Goal: Transaction & Acquisition: Purchase product/service

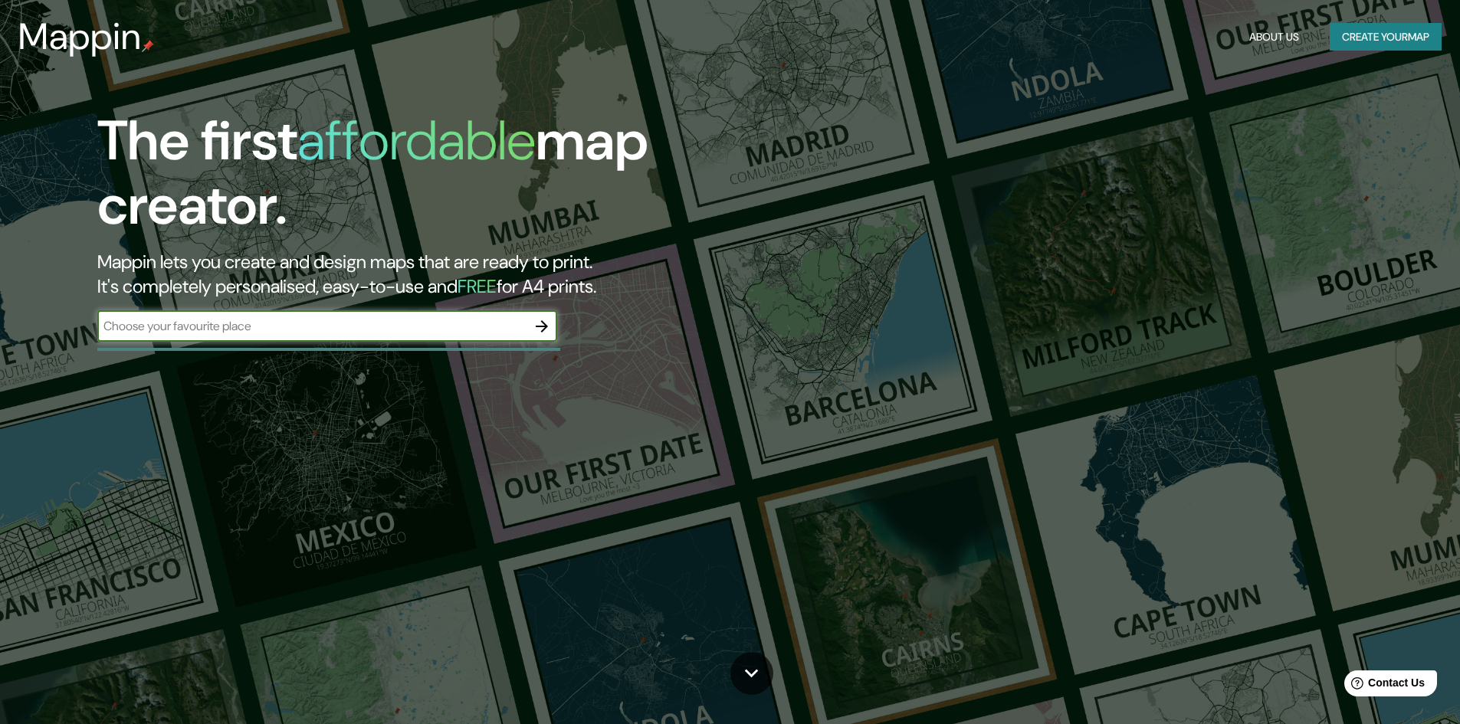
click at [369, 330] on input "text" at bounding box center [311, 326] width 429 height 18
type input "merida yucatan"
click at [546, 322] on icon "button" at bounding box center [542, 326] width 18 height 18
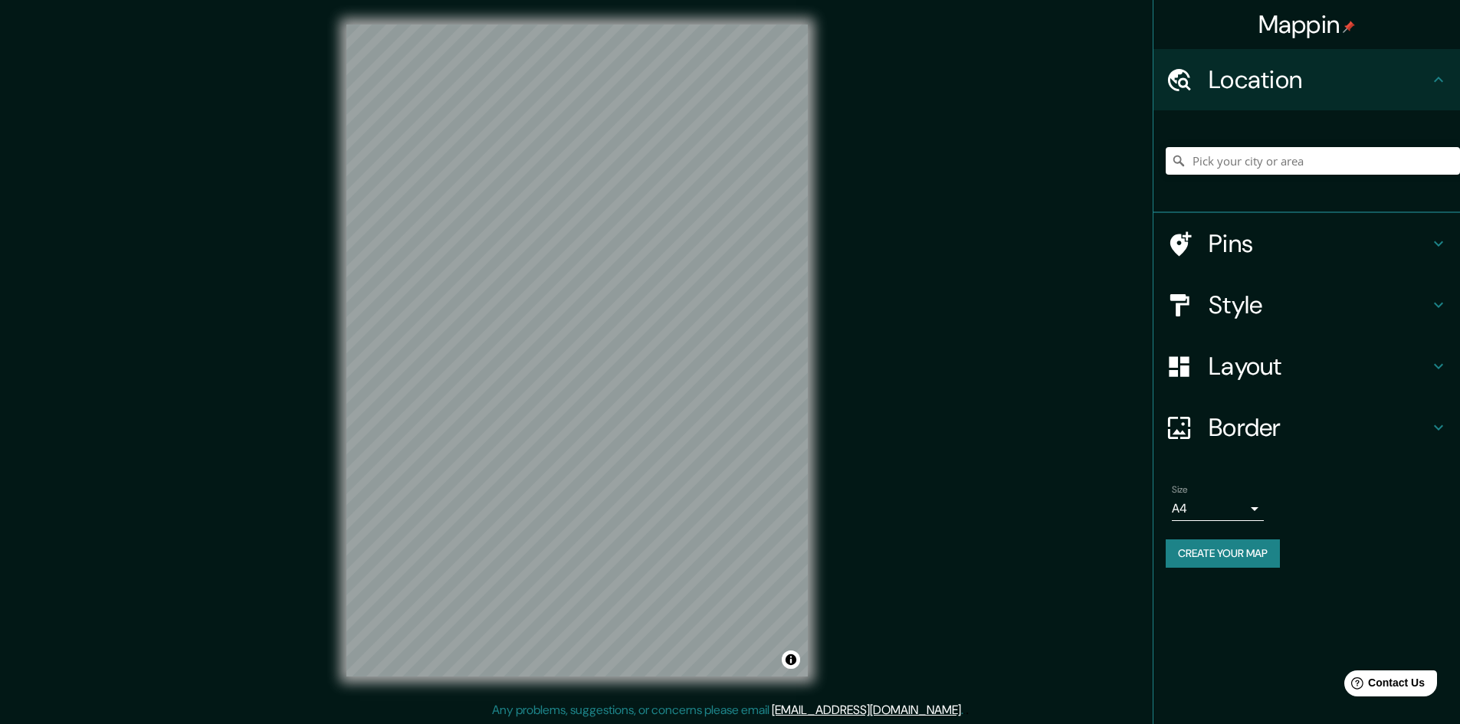
click at [1221, 175] on div at bounding box center [1313, 161] width 294 height 77
click at [1226, 154] on input "Pick your city or area" at bounding box center [1313, 161] width 294 height 28
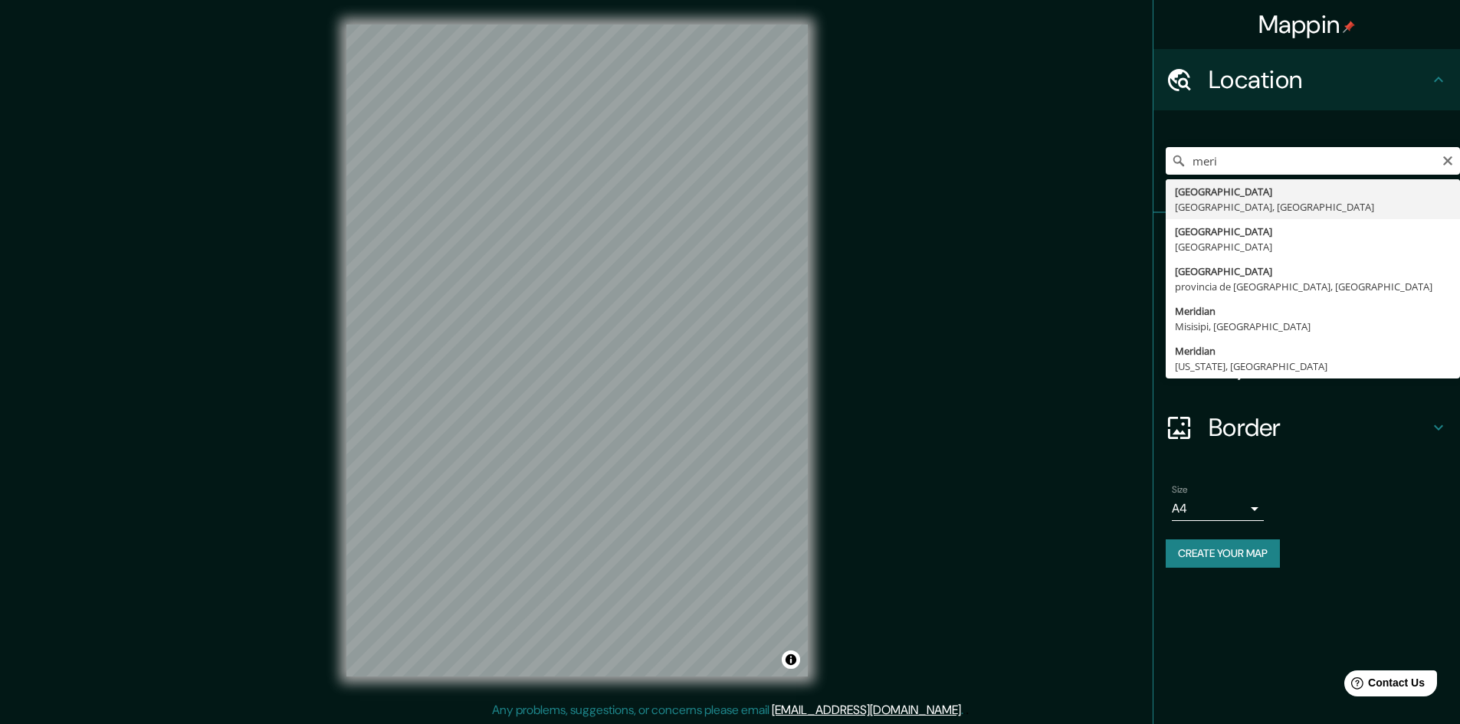
type input "[GEOGRAPHIC_DATA], [GEOGRAPHIC_DATA], [GEOGRAPHIC_DATA]"
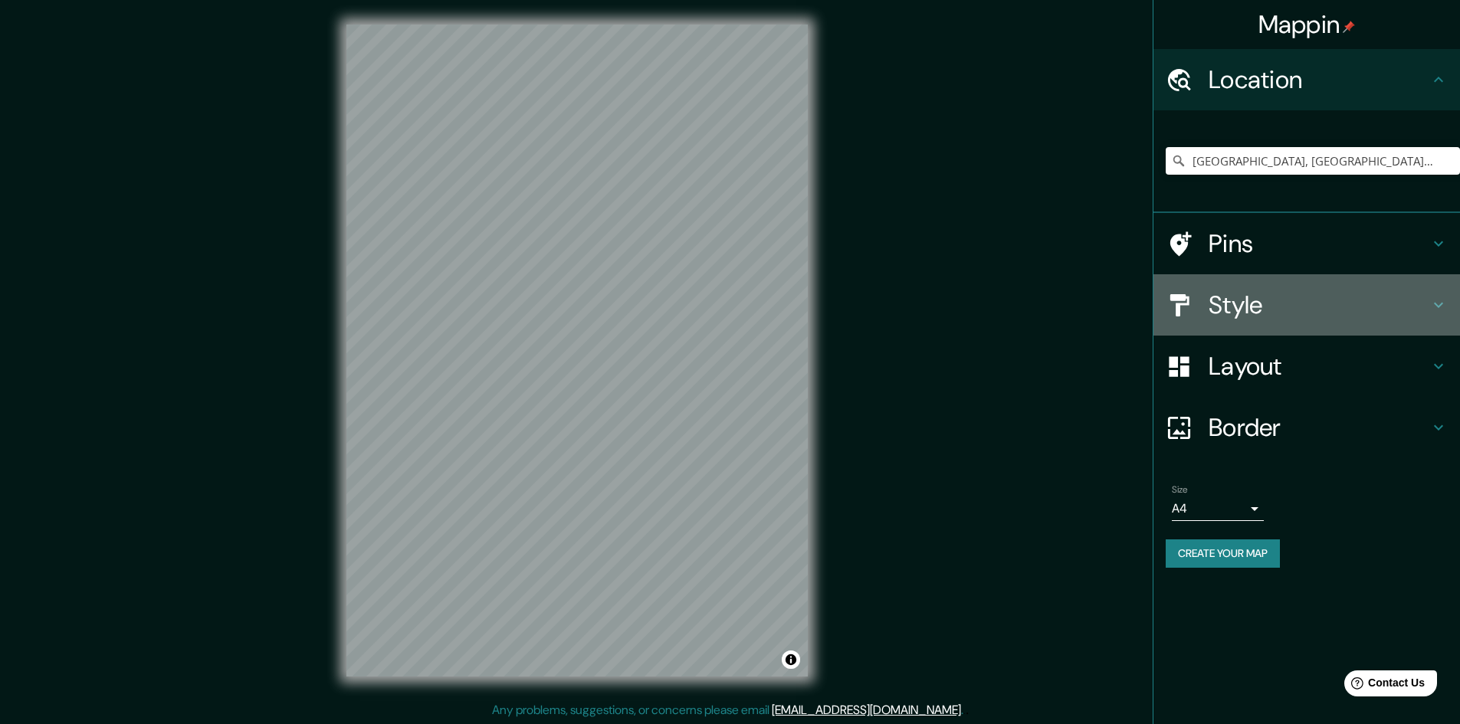
click at [1197, 297] on div at bounding box center [1187, 305] width 43 height 27
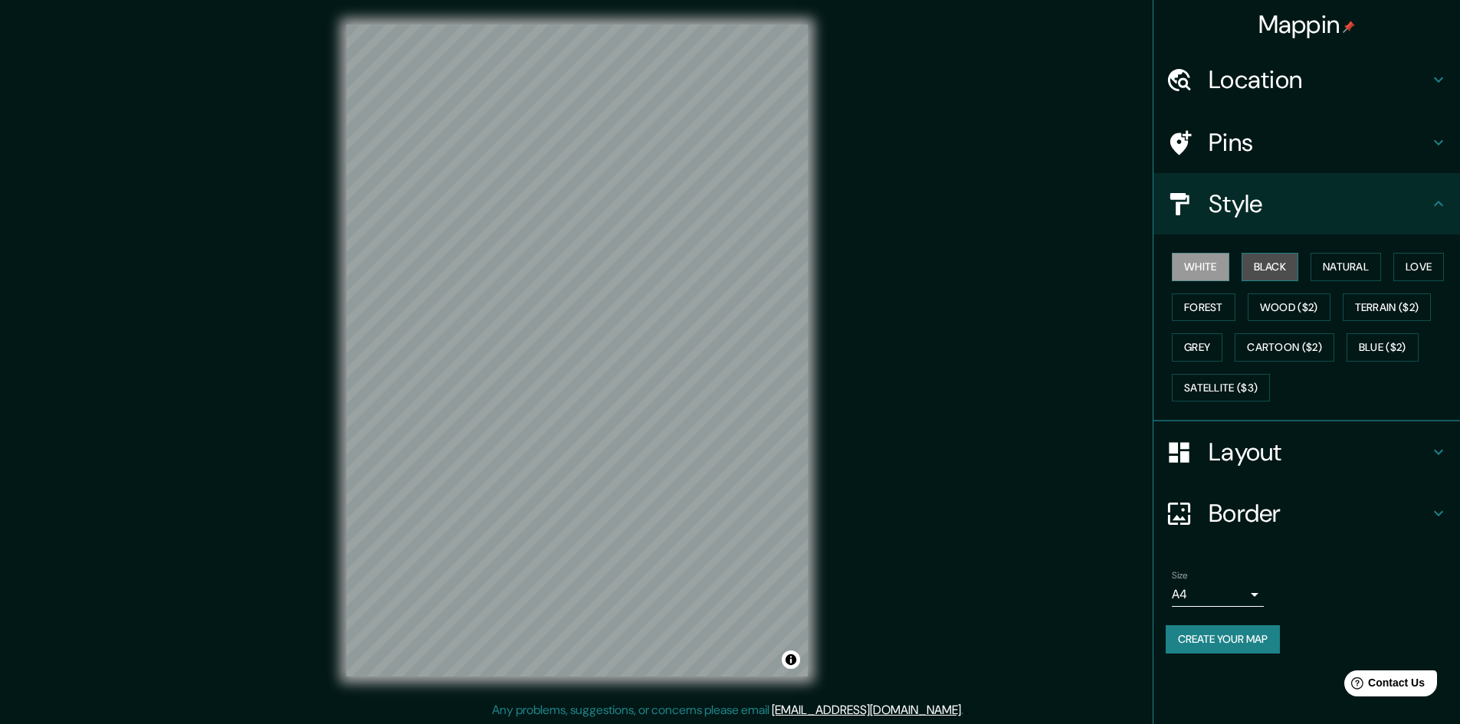
click at [1256, 264] on button "Black" at bounding box center [1270, 267] width 57 height 28
click at [1332, 271] on button "Natural" at bounding box center [1346, 267] width 71 height 28
click at [1406, 270] on button "Love" at bounding box center [1418, 267] width 51 height 28
click at [1219, 306] on button "Forest" at bounding box center [1204, 308] width 64 height 28
click at [1276, 308] on button "Wood ($2)" at bounding box center [1289, 308] width 83 height 28
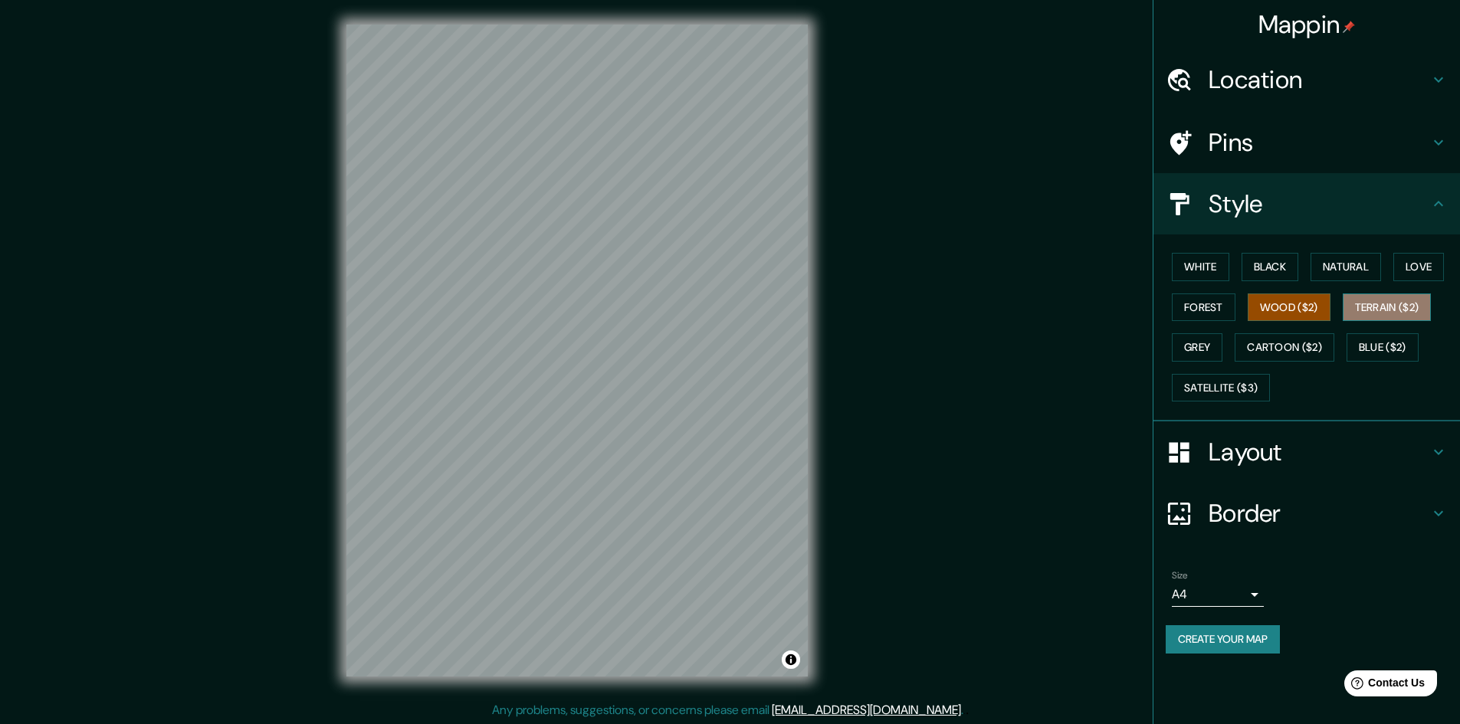
click at [1359, 311] on button "Terrain ($2)" at bounding box center [1387, 308] width 89 height 28
click at [1357, 346] on button "Blue ($2)" at bounding box center [1383, 347] width 72 height 28
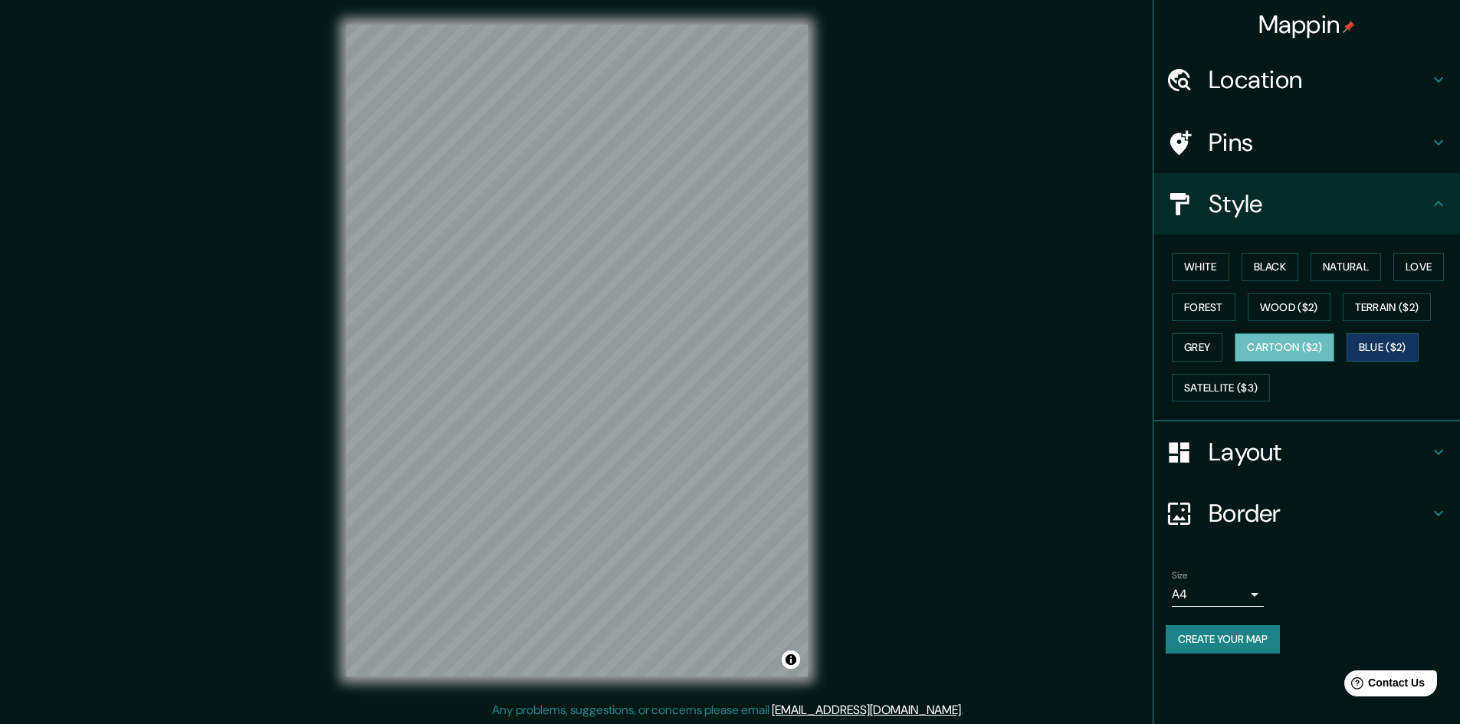
click at [1297, 344] on button "Cartoon ($2)" at bounding box center [1285, 347] width 100 height 28
click at [1202, 350] on button "Grey" at bounding box center [1197, 347] width 51 height 28
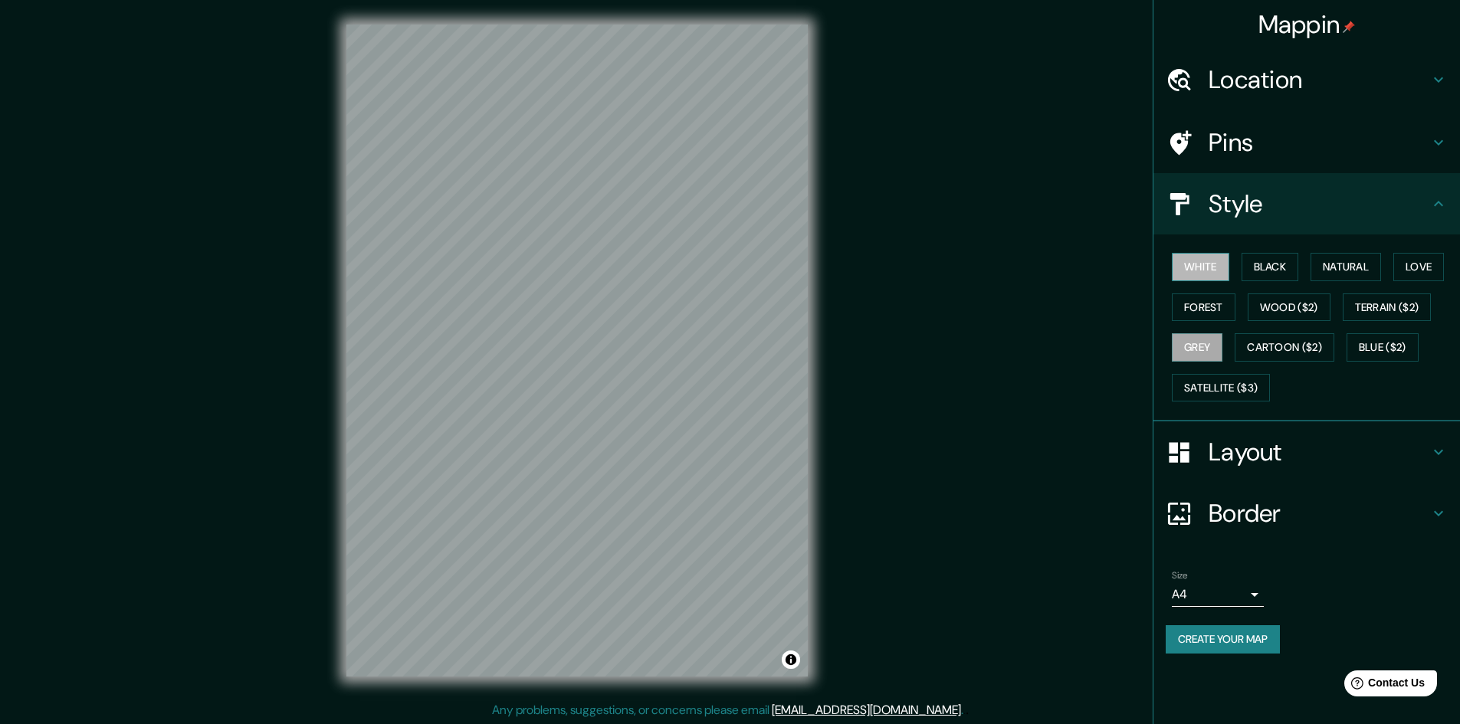
click at [1202, 263] on button "White" at bounding box center [1200, 267] width 57 height 28
